Goal: Find specific page/section: Find specific page/section

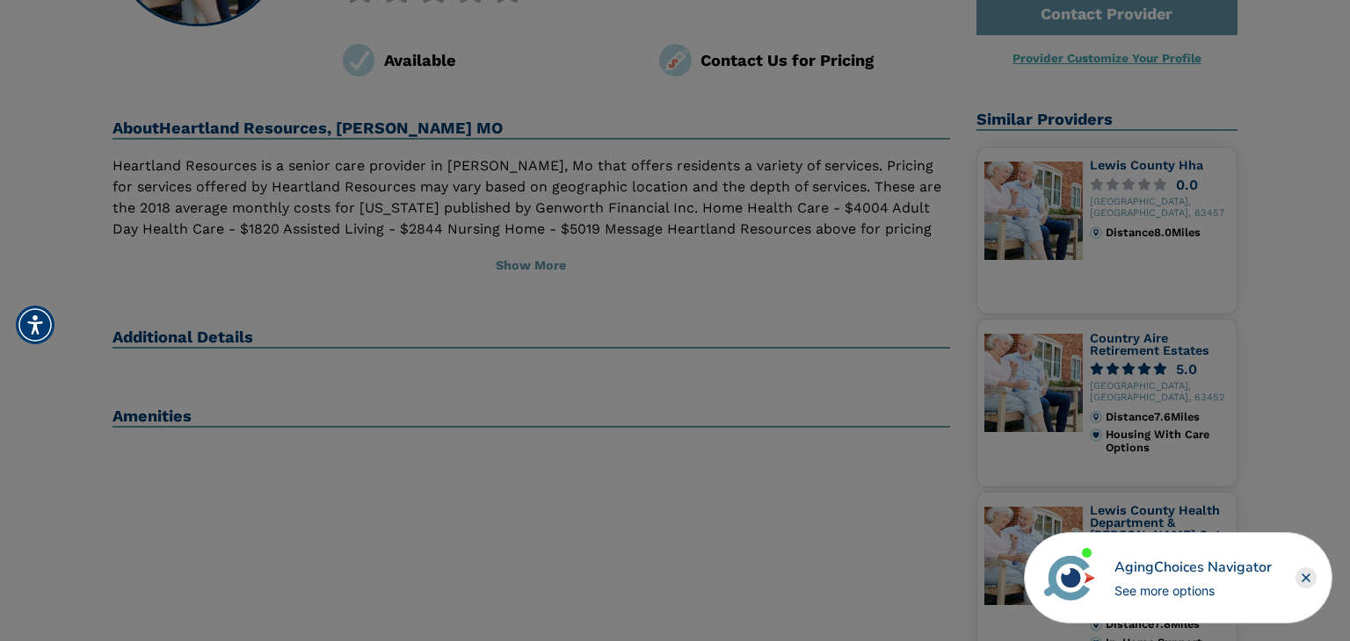
scroll to position [295, 0]
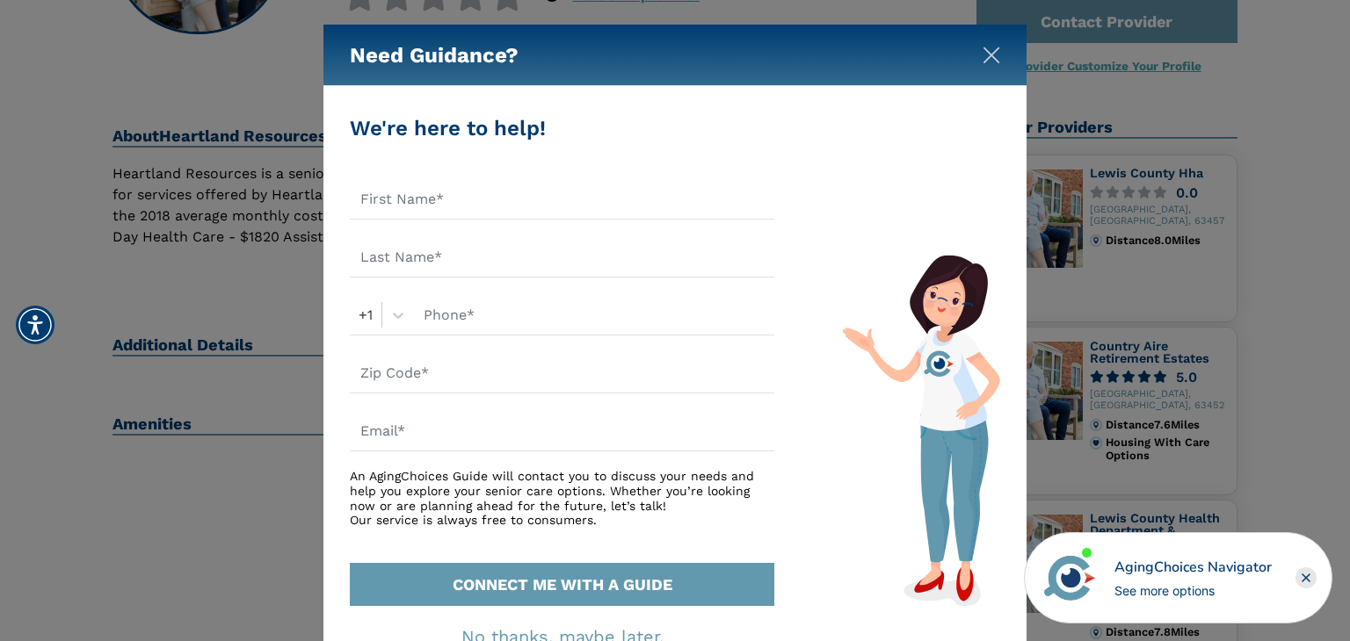
click at [997, 54] on img "Close" at bounding box center [991, 56] width 18 height 18
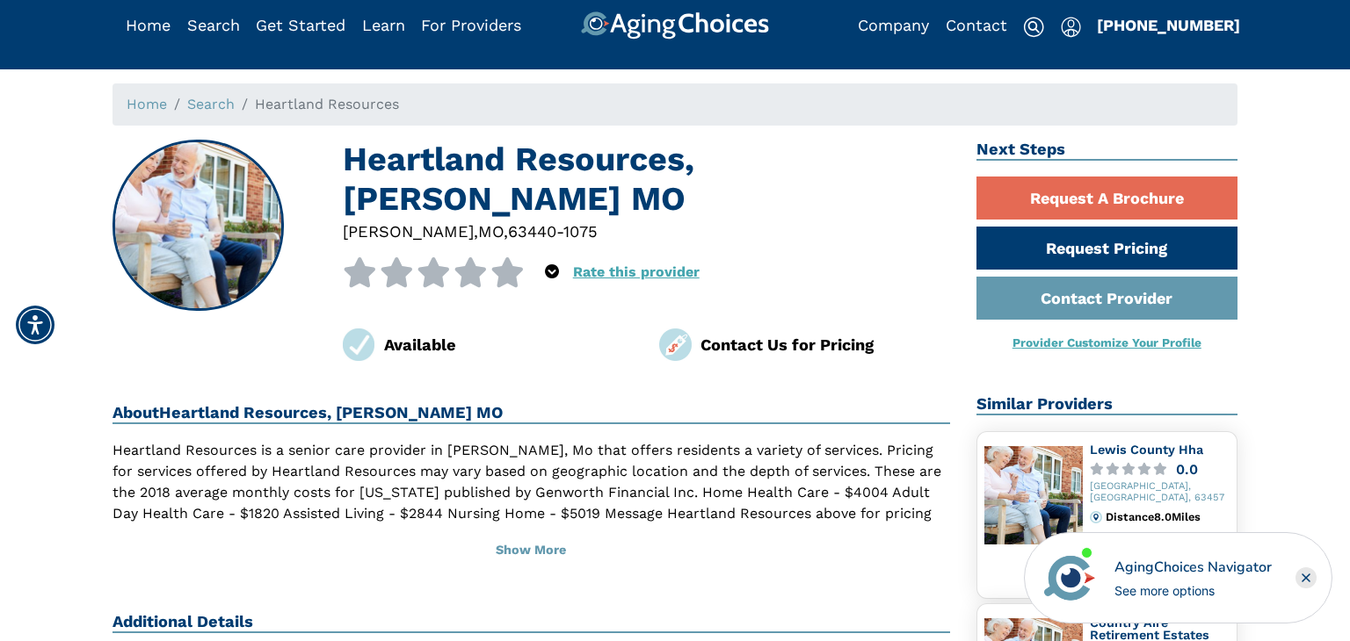
scroll to position [14, 0]
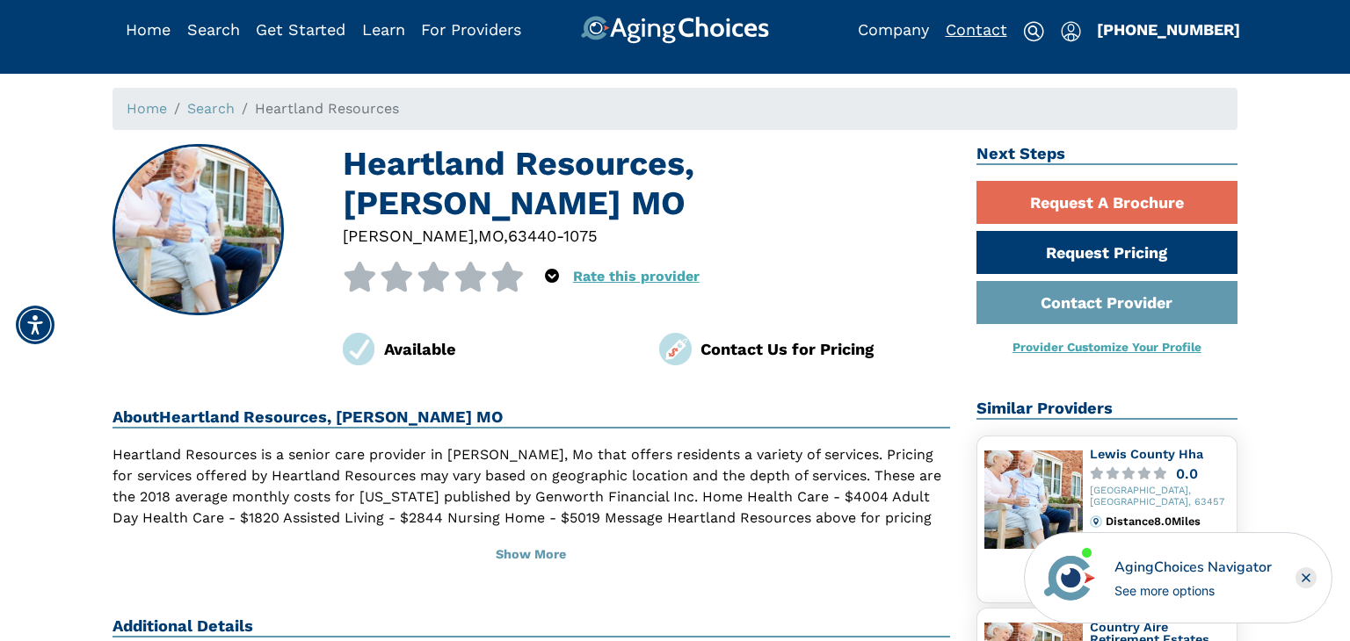
click at [977, 30] on link "Contact" at bounding box center [977, 29] width 62 height 18
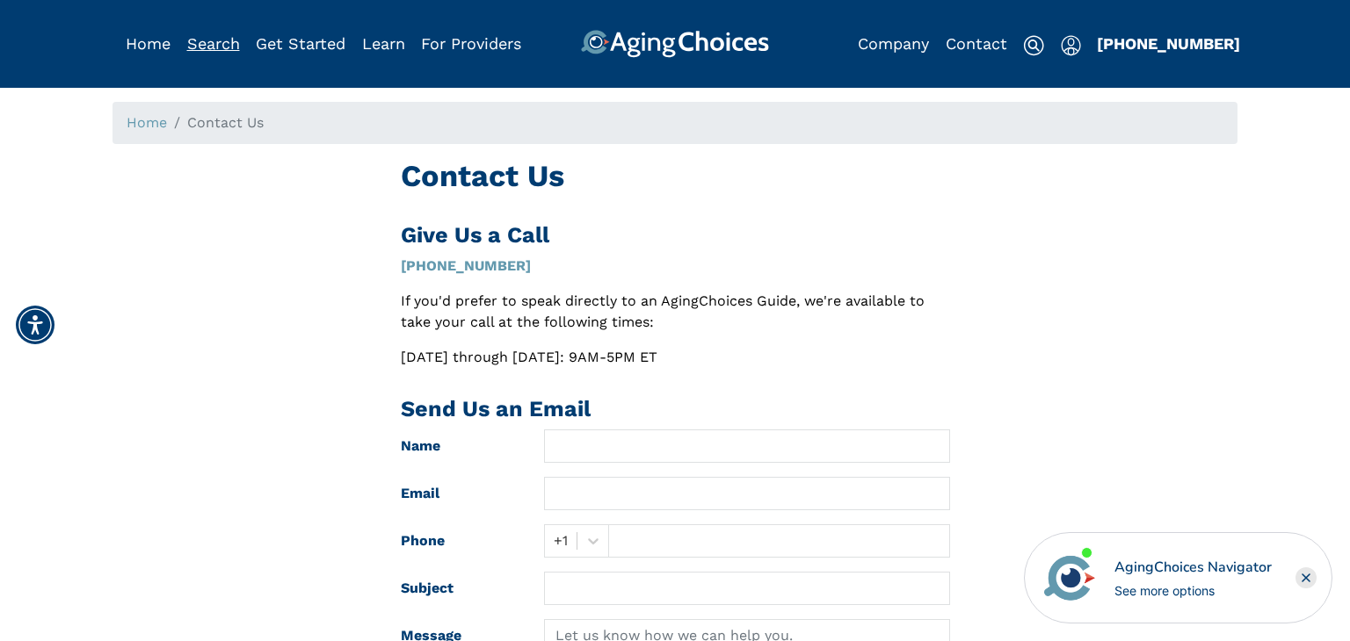
click at [218, 47] on link "Search" at bounding box center [213, 43] width 53 height 18
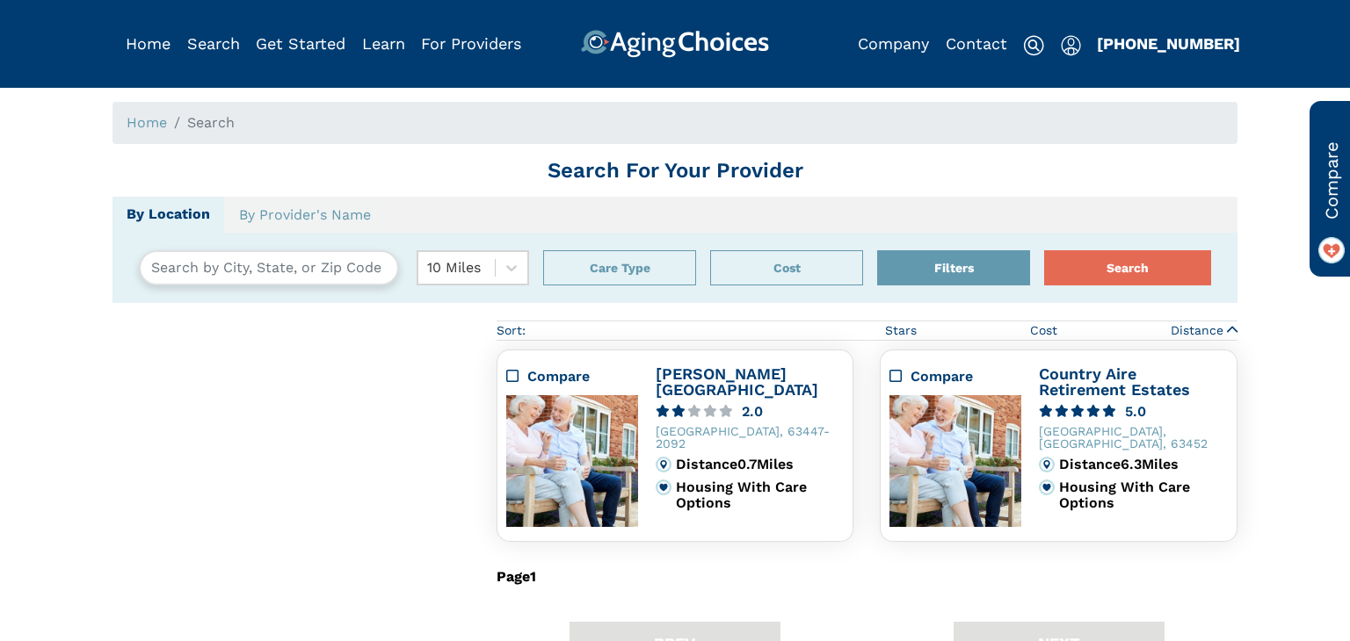
type input "La Belle, Missouri, USA 63447"
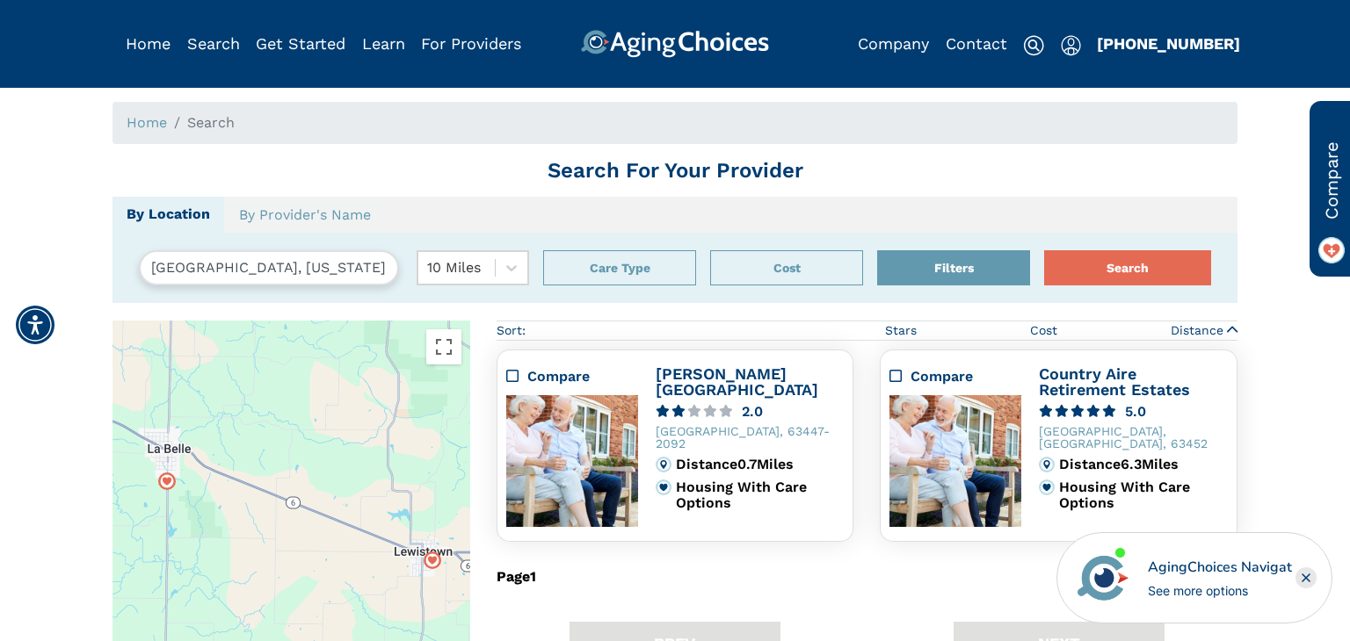
click at [380, 119] on ol "Home Search" at bounding box center [674, 123] width 1125 height 42
click at [533, 127] on ol "Home Search" at bounding box center [674, 123] width 1125 height 42
click at [366, 124] on ol "Home Search" at bounding box center [674, 123] width 1125 height 42
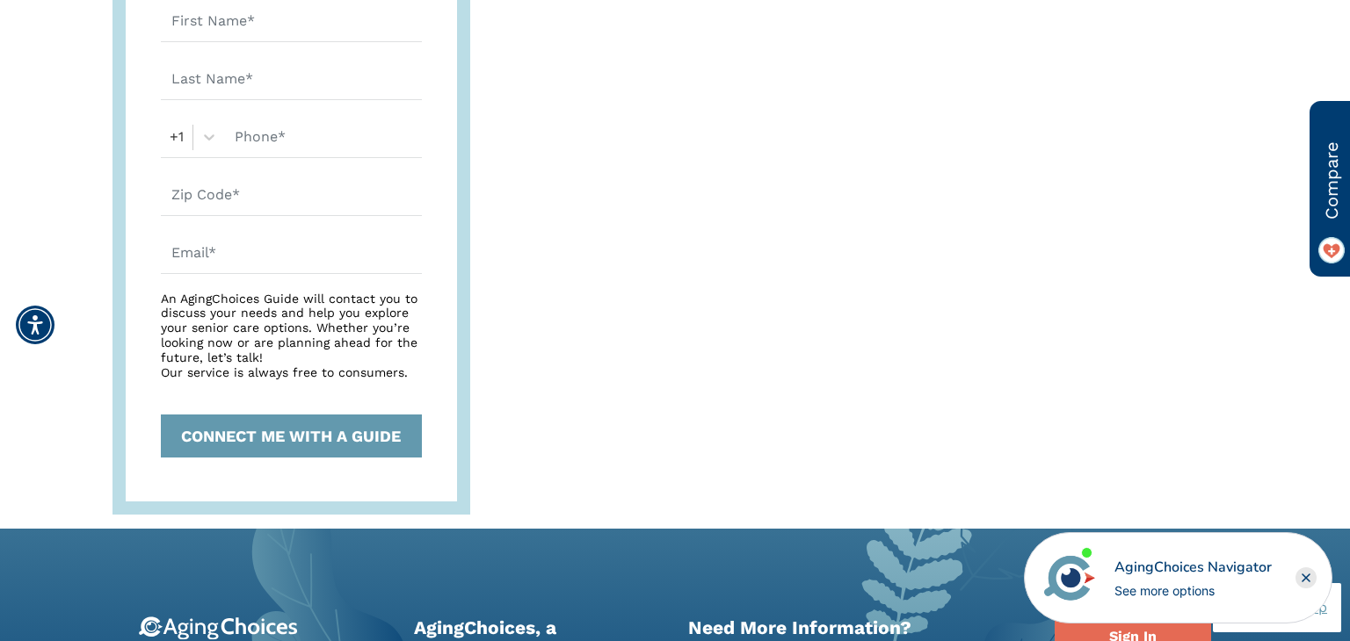
scroll to position [897, 0]
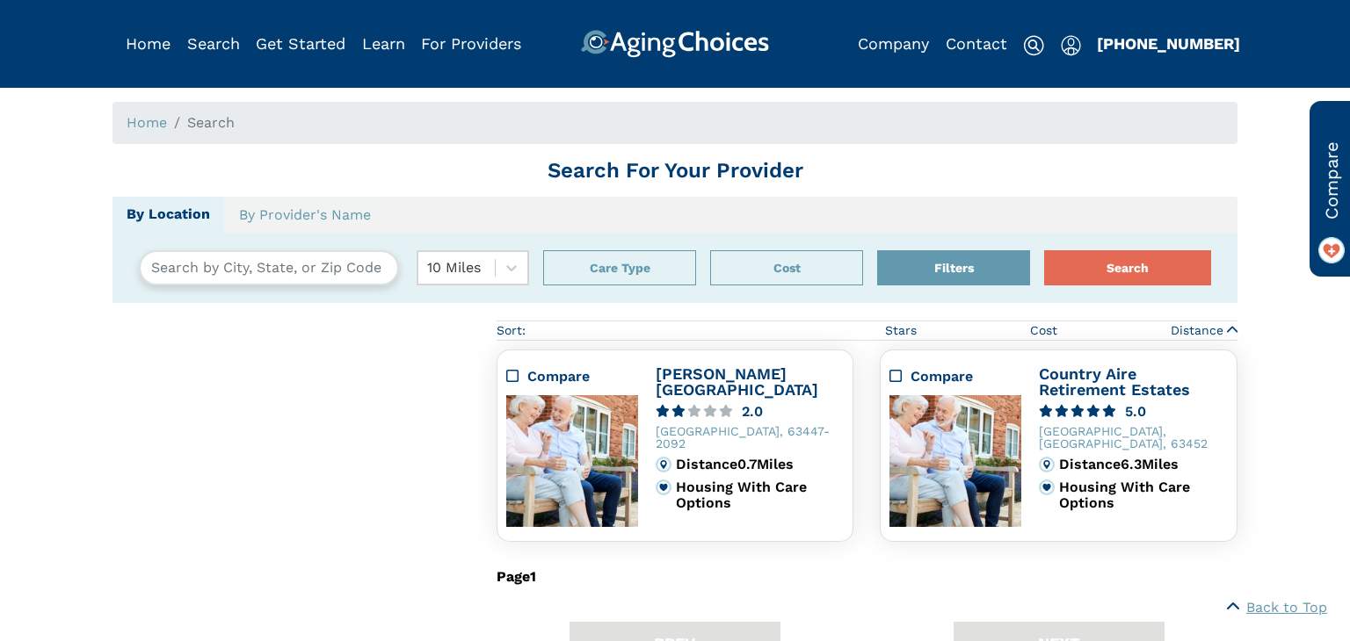
scroll to position [972, 0]
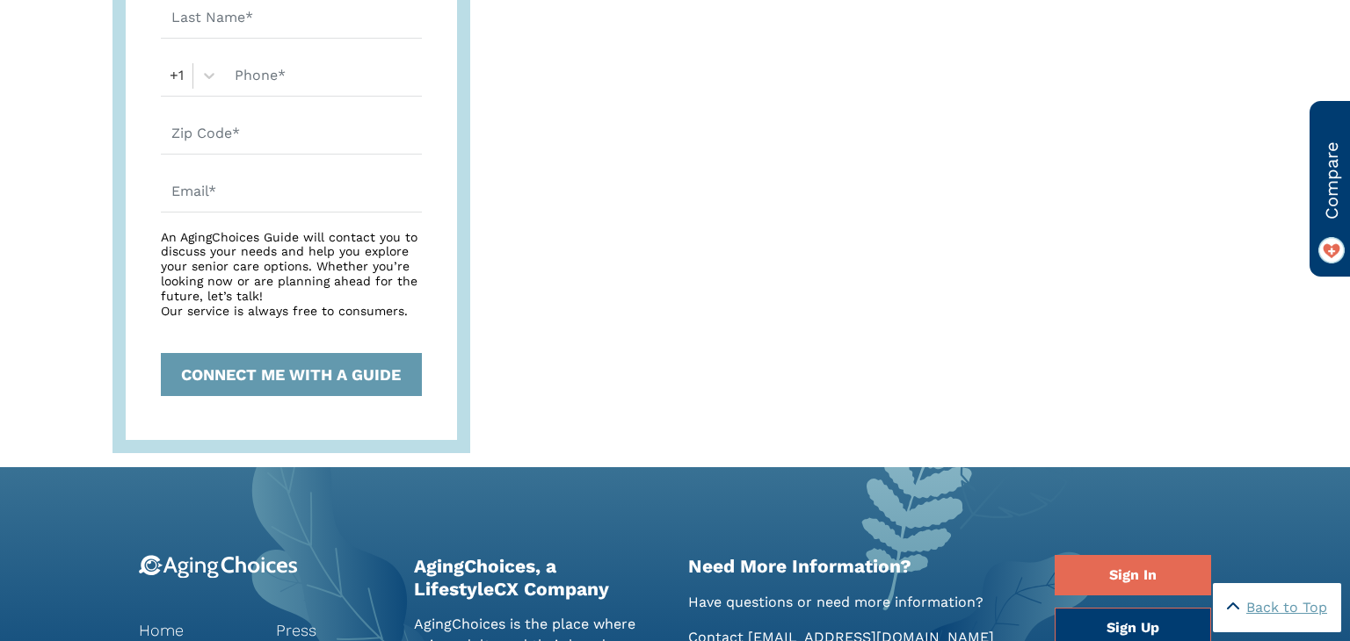
type input "La Belle, Missouri, USA 63447"
